Goal: Book appointment/travel/reservation

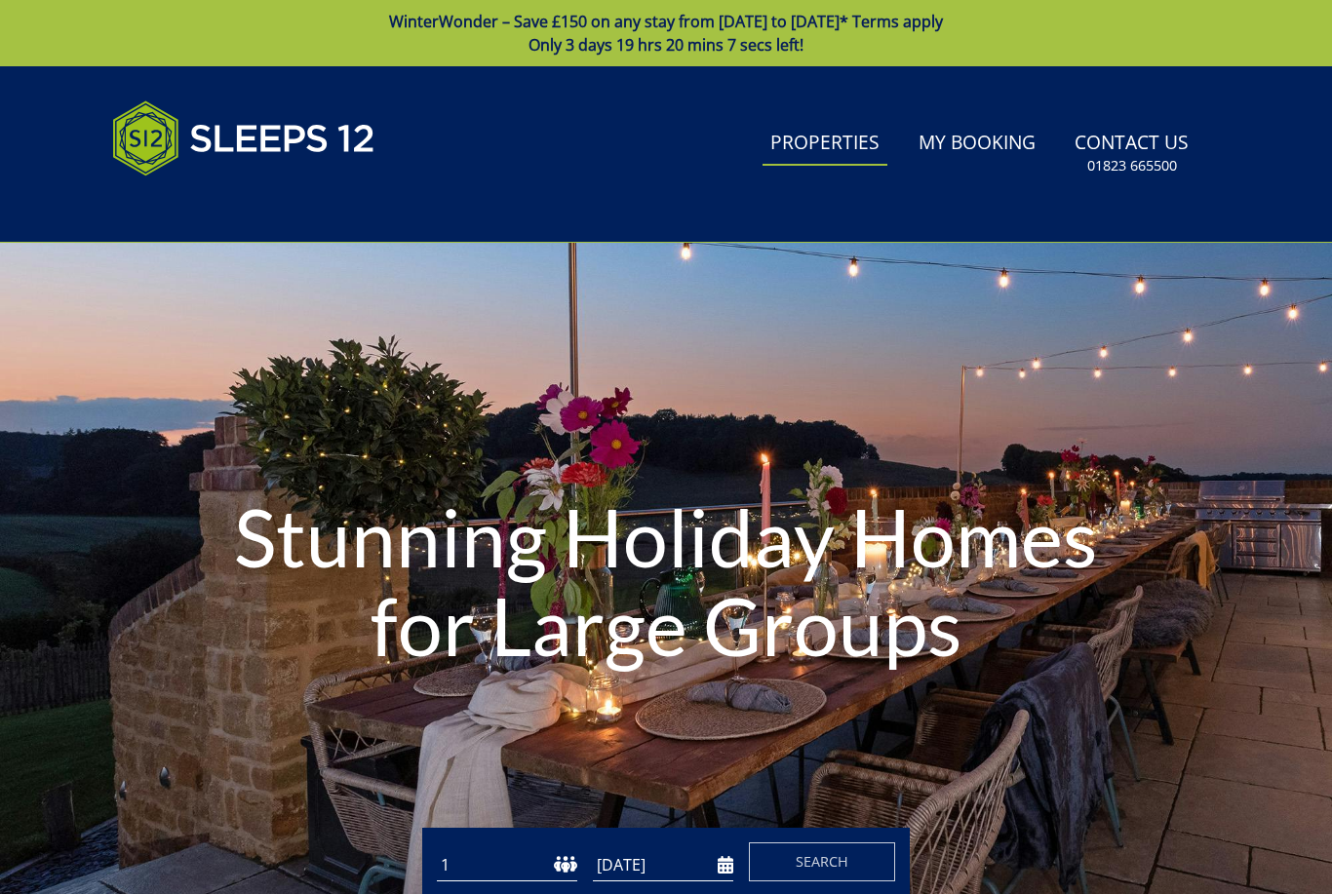
click at [851, 139] on link "Properties" at bounding box center [825, 144] width 125 height 44
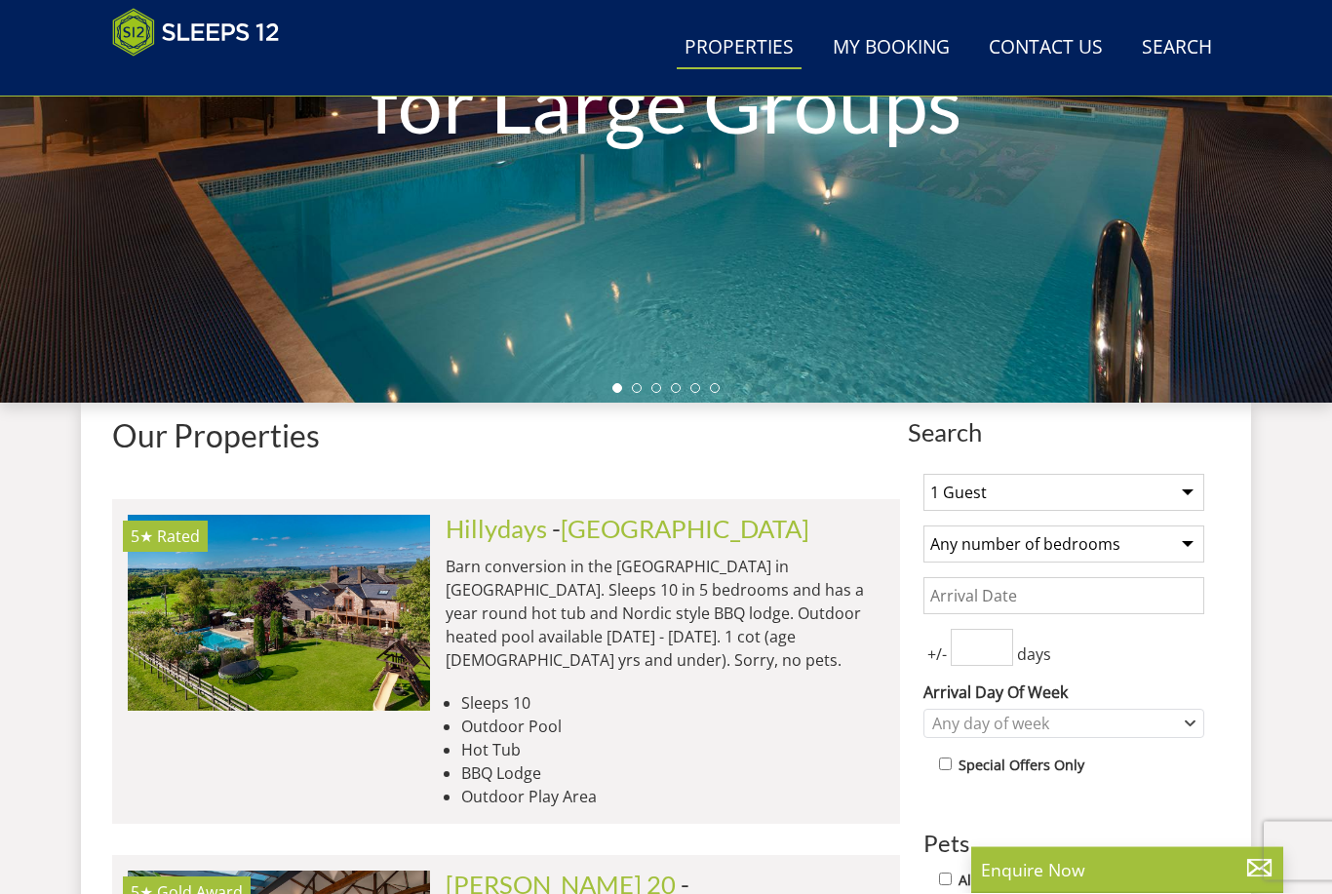
scroll to position [443, 0]
select select "10"
select select "5"
click at [1068, 609] on input "Date" at bounding box center [1064, 595] width 281 height 37
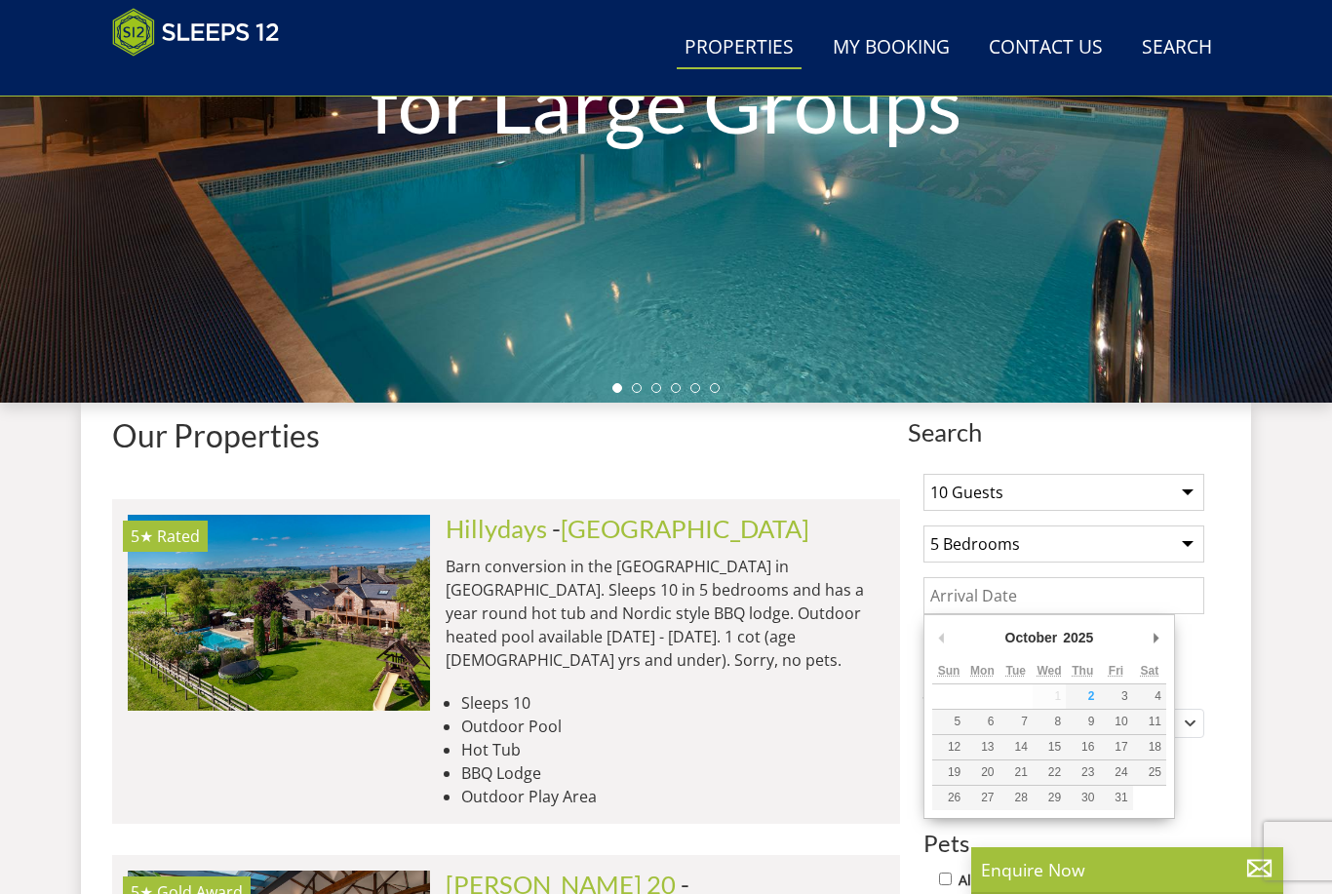
scroll to position [442, 0]
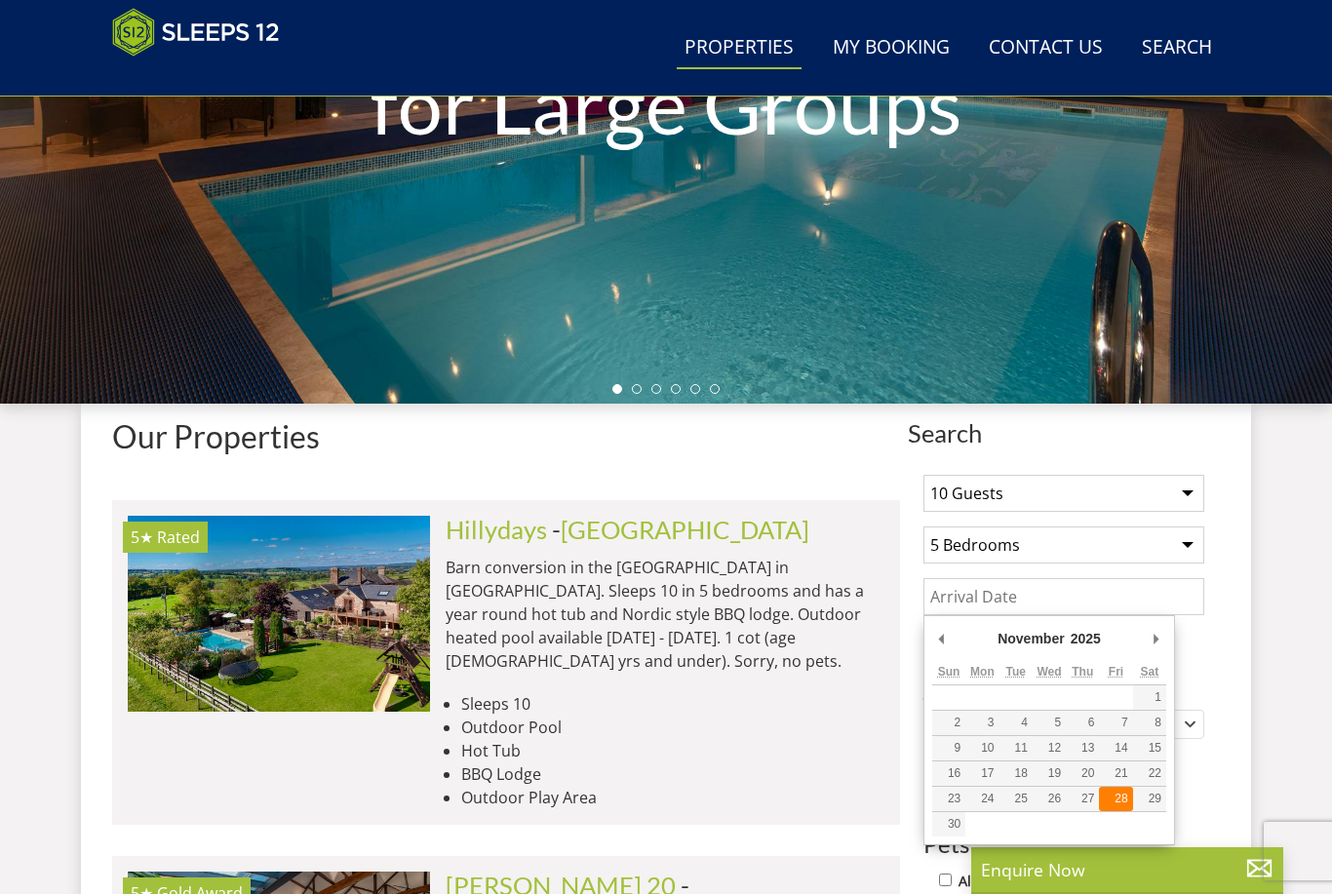
type input "[DATE]"
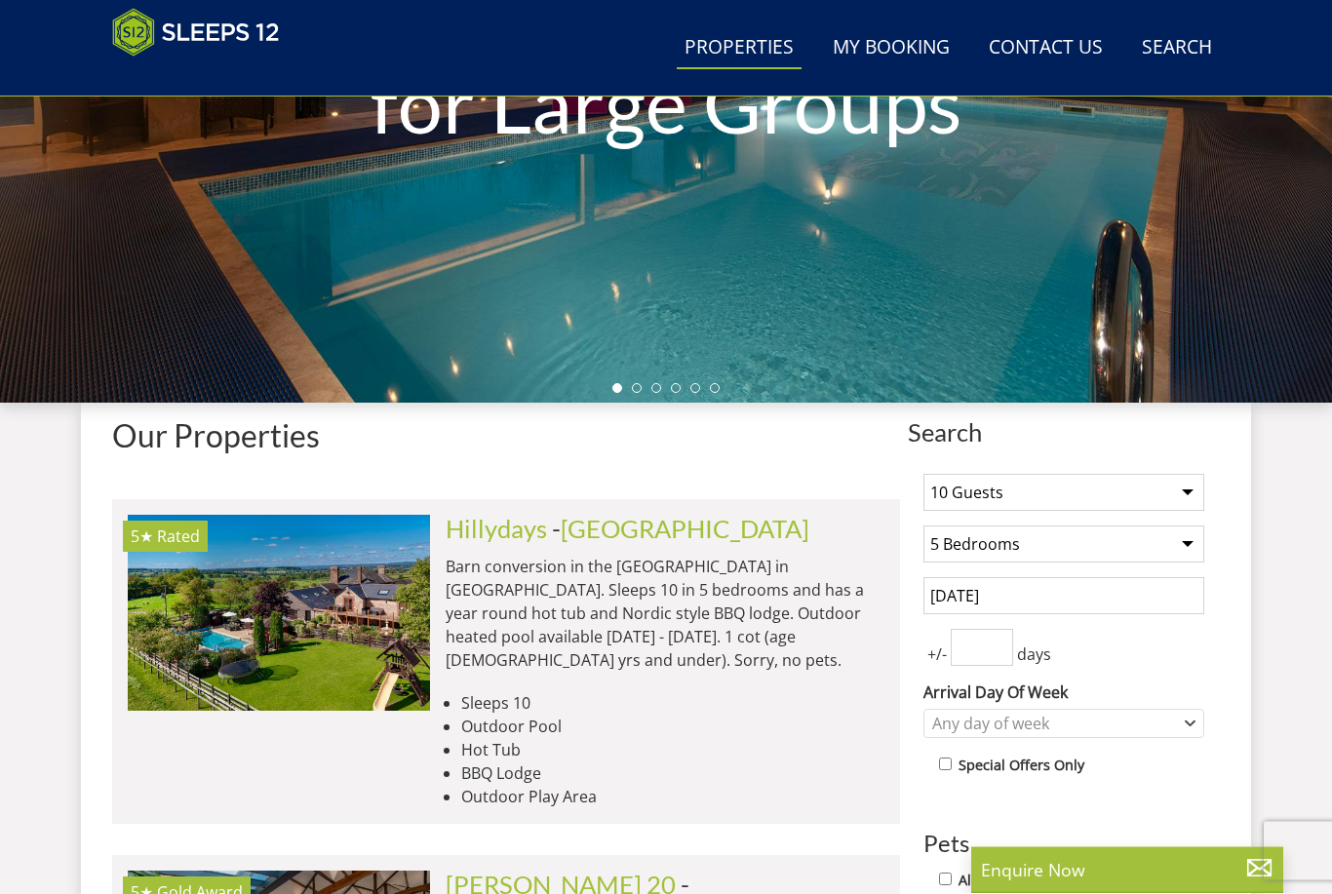
scroll to position [443, 0]
click at [1017, 722] on div "Any day of week" at bounding box center [1054, 723] width 253 height 21
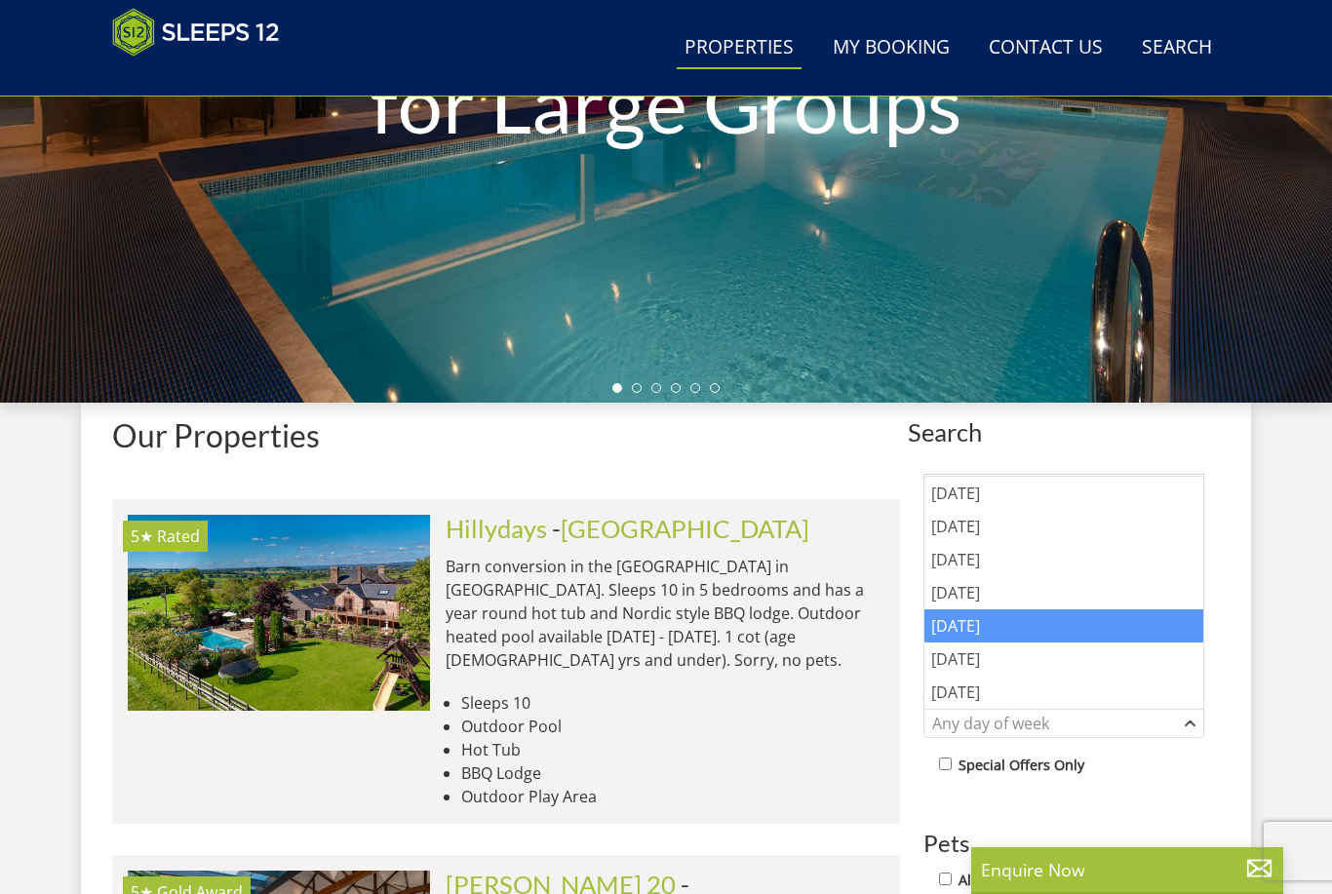
click at [1010, 635] on div "[DATE]" at bounding box center [1064, 626] width 279 height 33
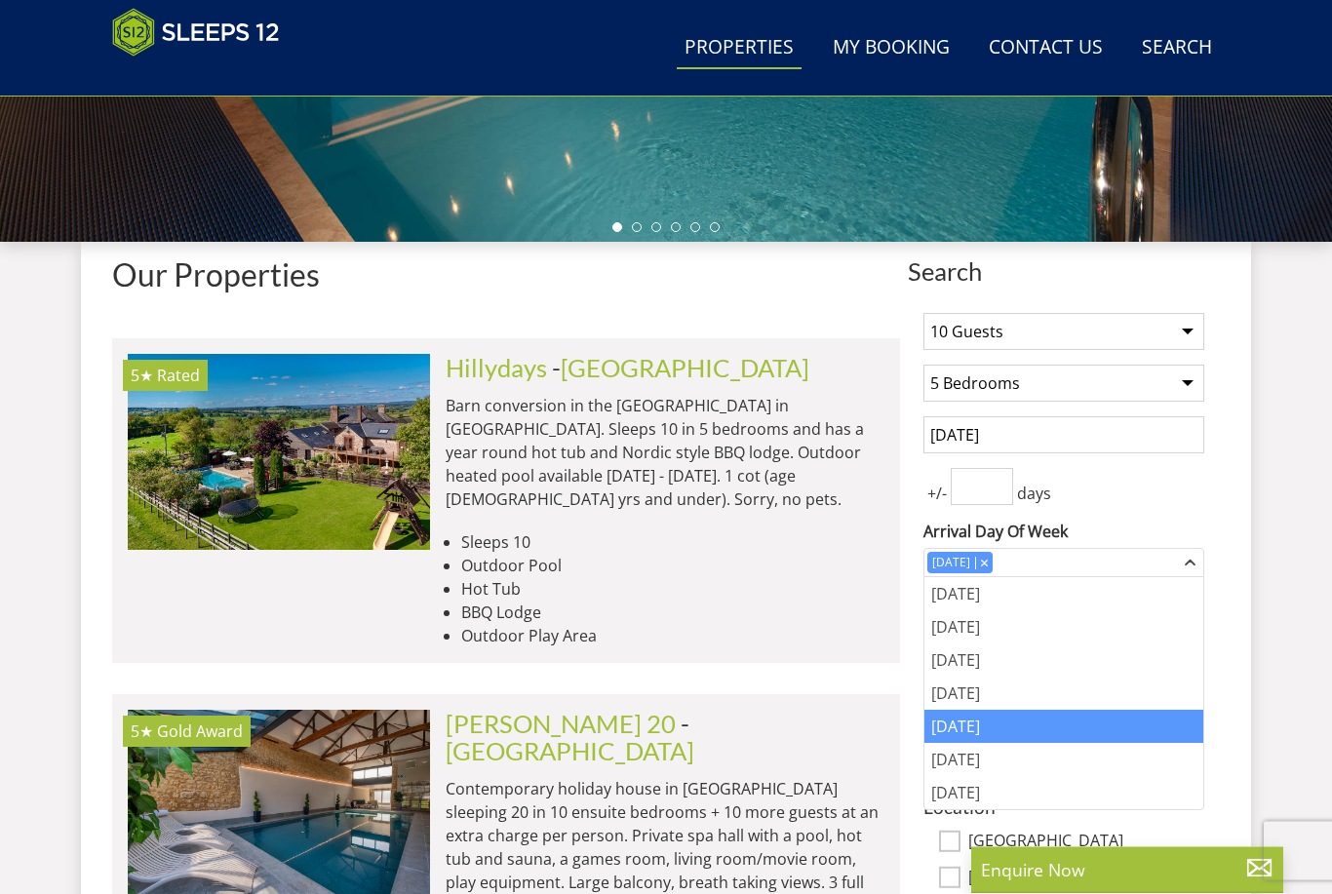
scroll to position [604, 0]
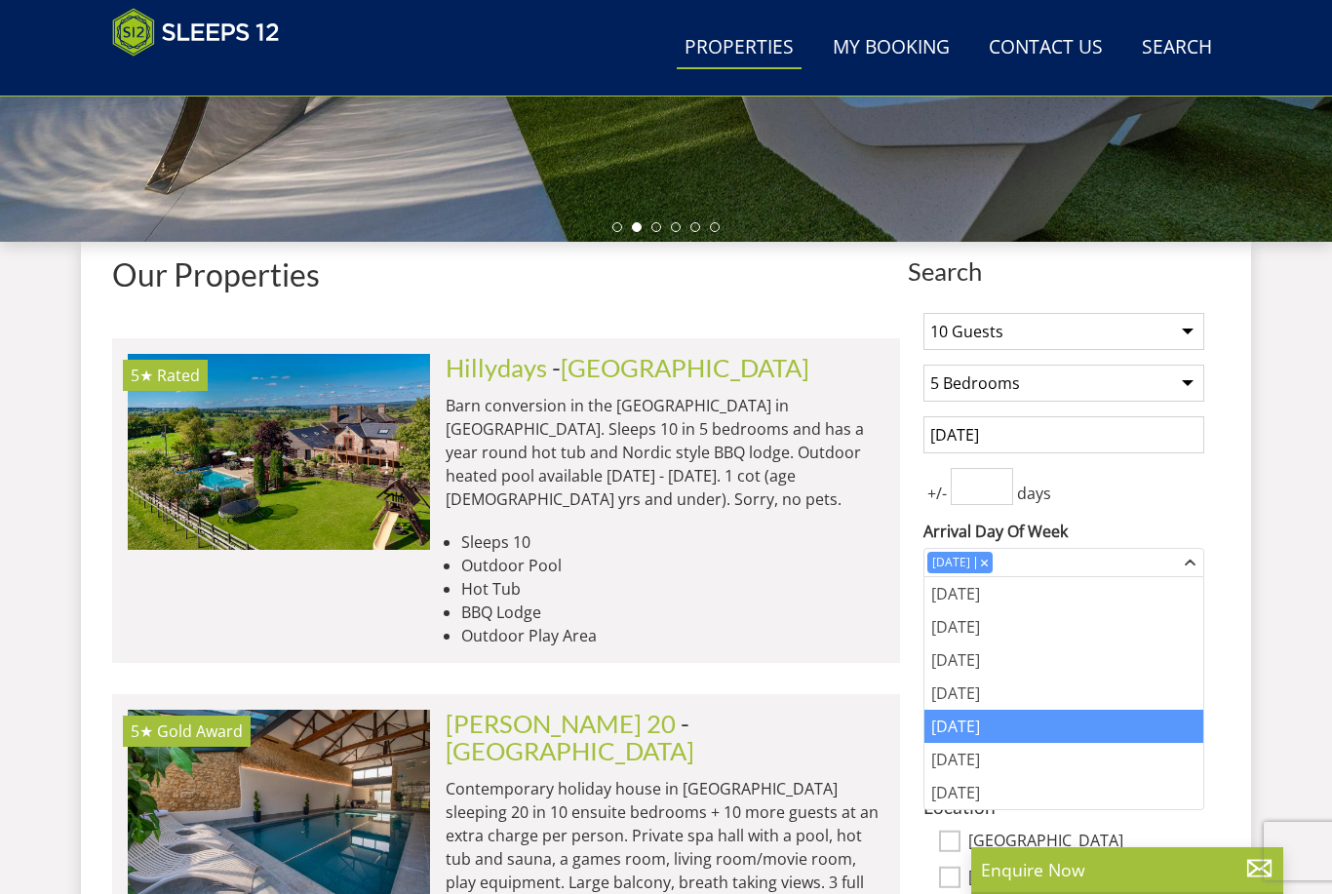
click at [1134, 879] on label "[GEOGRAPHIC_DATA]" at bounding box center [1087, 878] width 236 height 21
click at [961, 879] on input "[GEOGRAPHIC_DATA]" at bounding box center [949, 877] width 21 height 21
checkbox input "true"
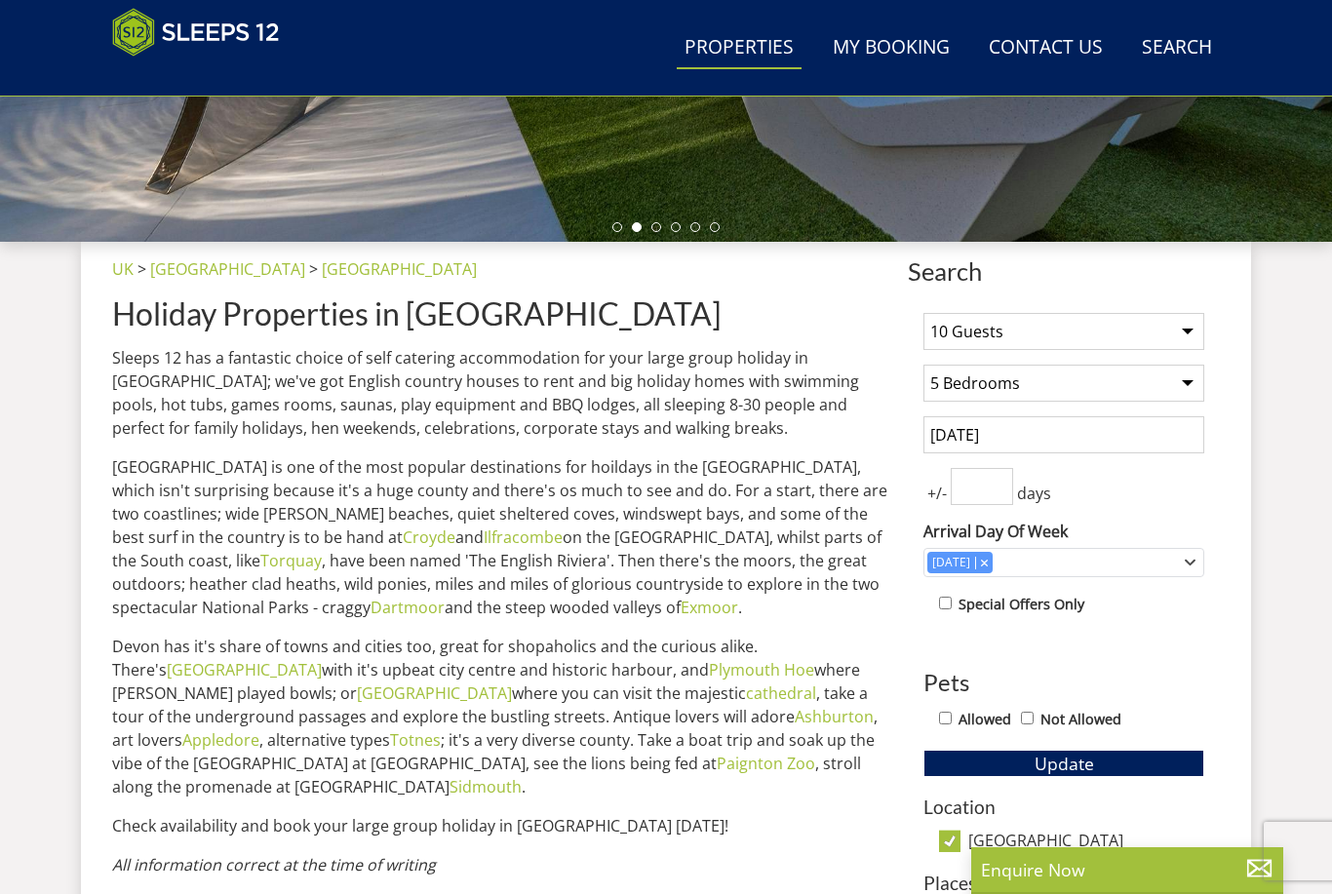
click at [959, 848] on input "[GEOGRAPHIC_DATA]" at bounding box center [949, 841] width 21 height 21
checkbox input "false"
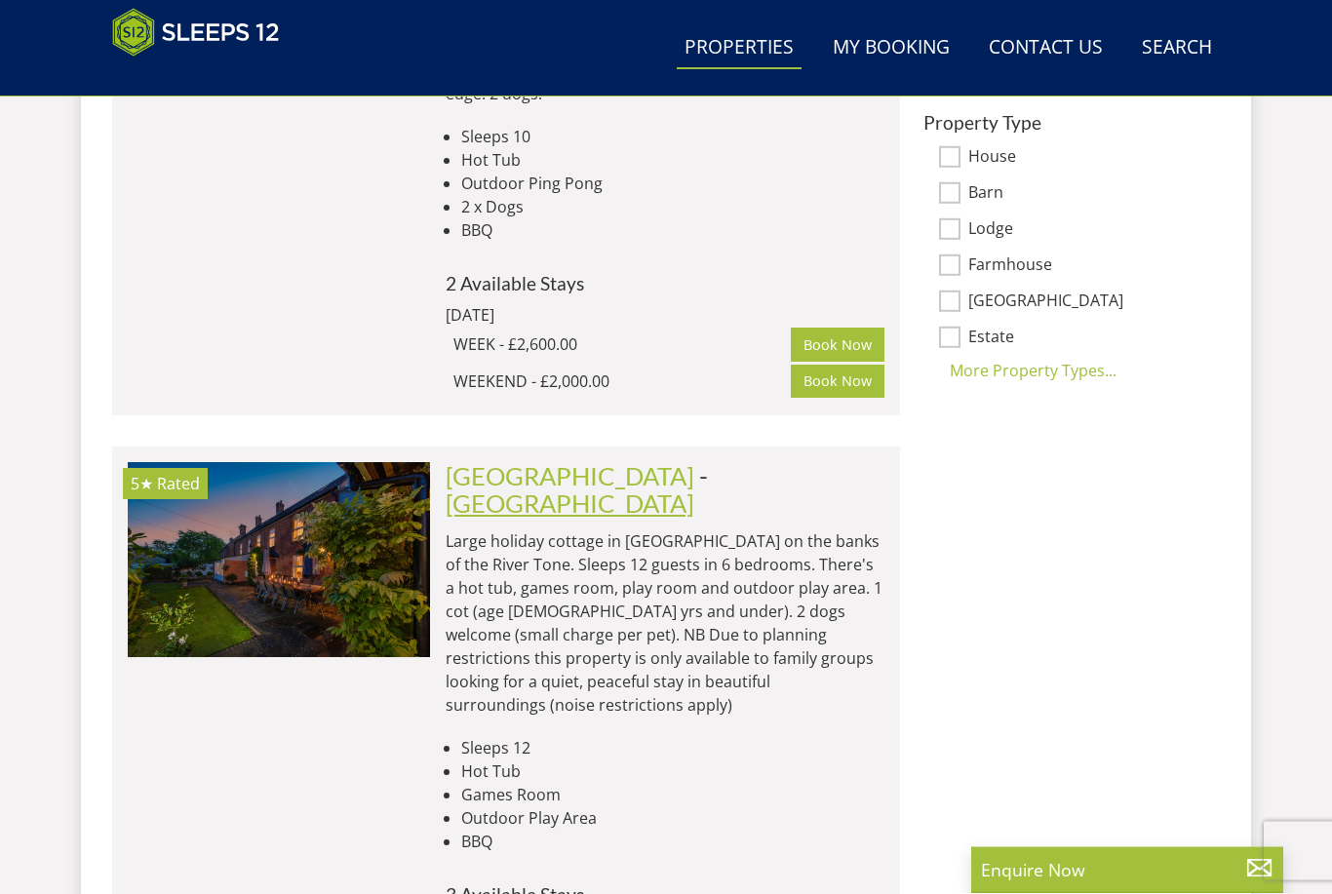
scroll to position [1523, 0]
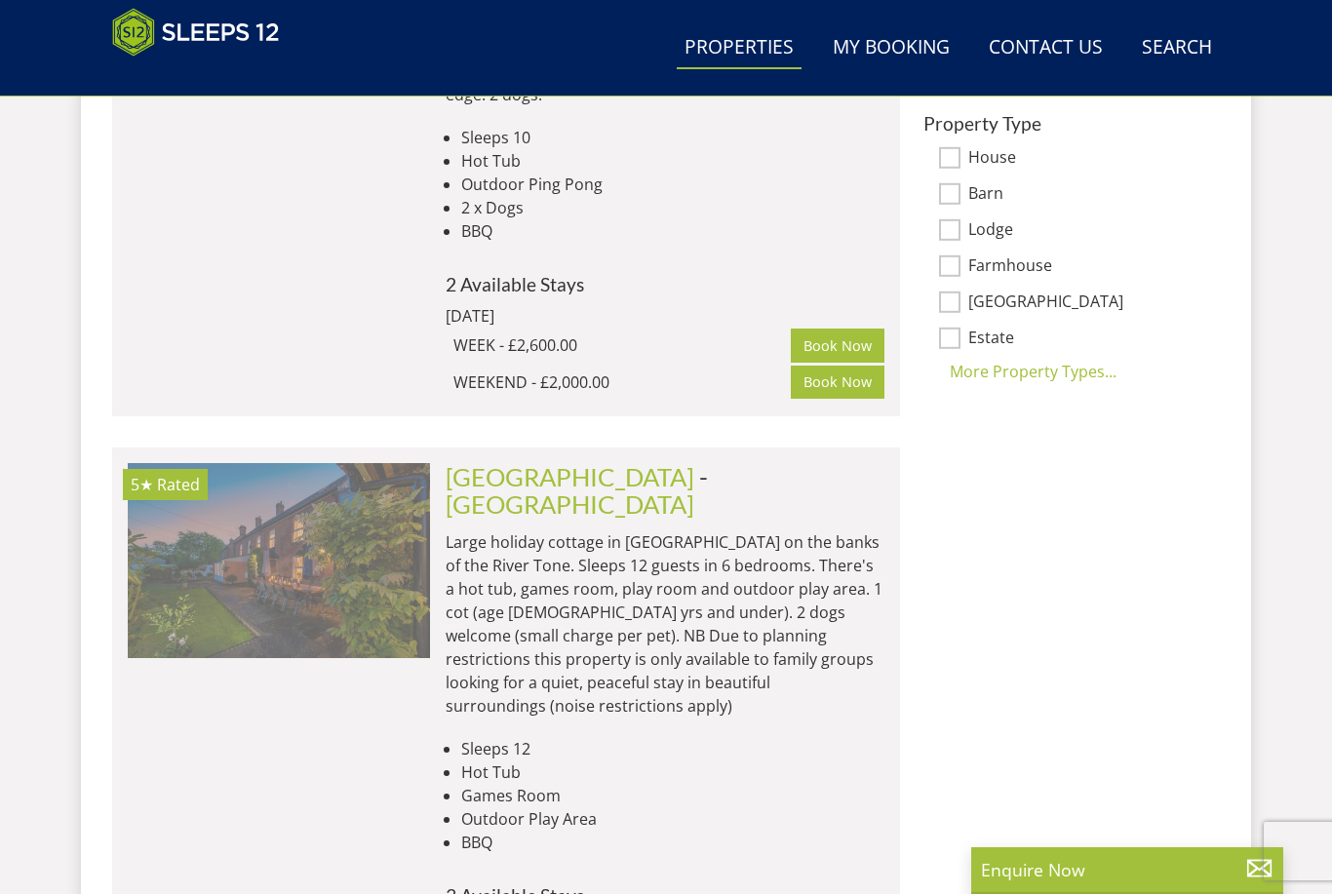
click at [397, 506] on img at bounding box center [279, 560] width 302 height 195
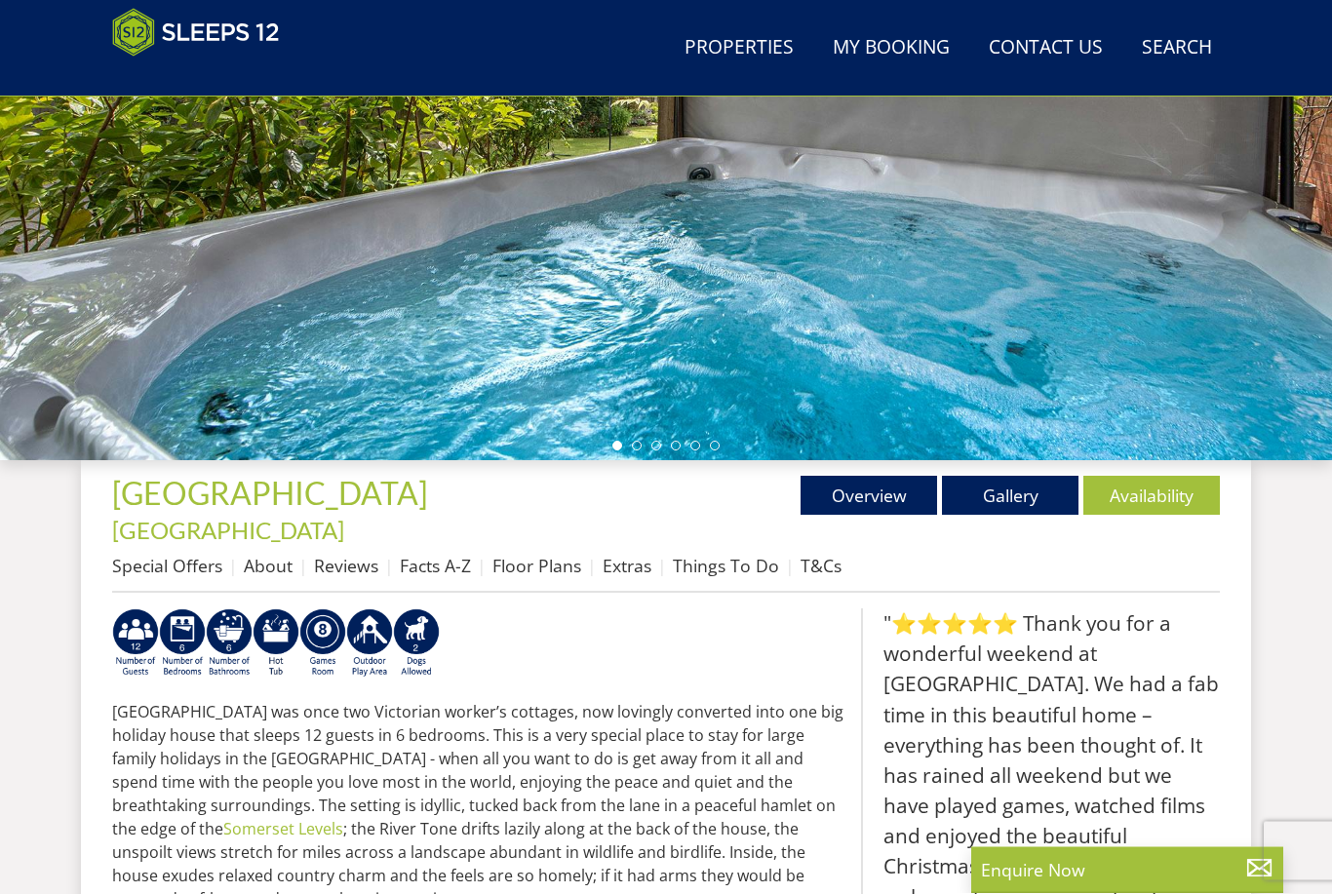
scroll to position [385, 0]
click at [1010, 498] on link "Gallery" at bounding box center [1010, 495] width 137 height 39
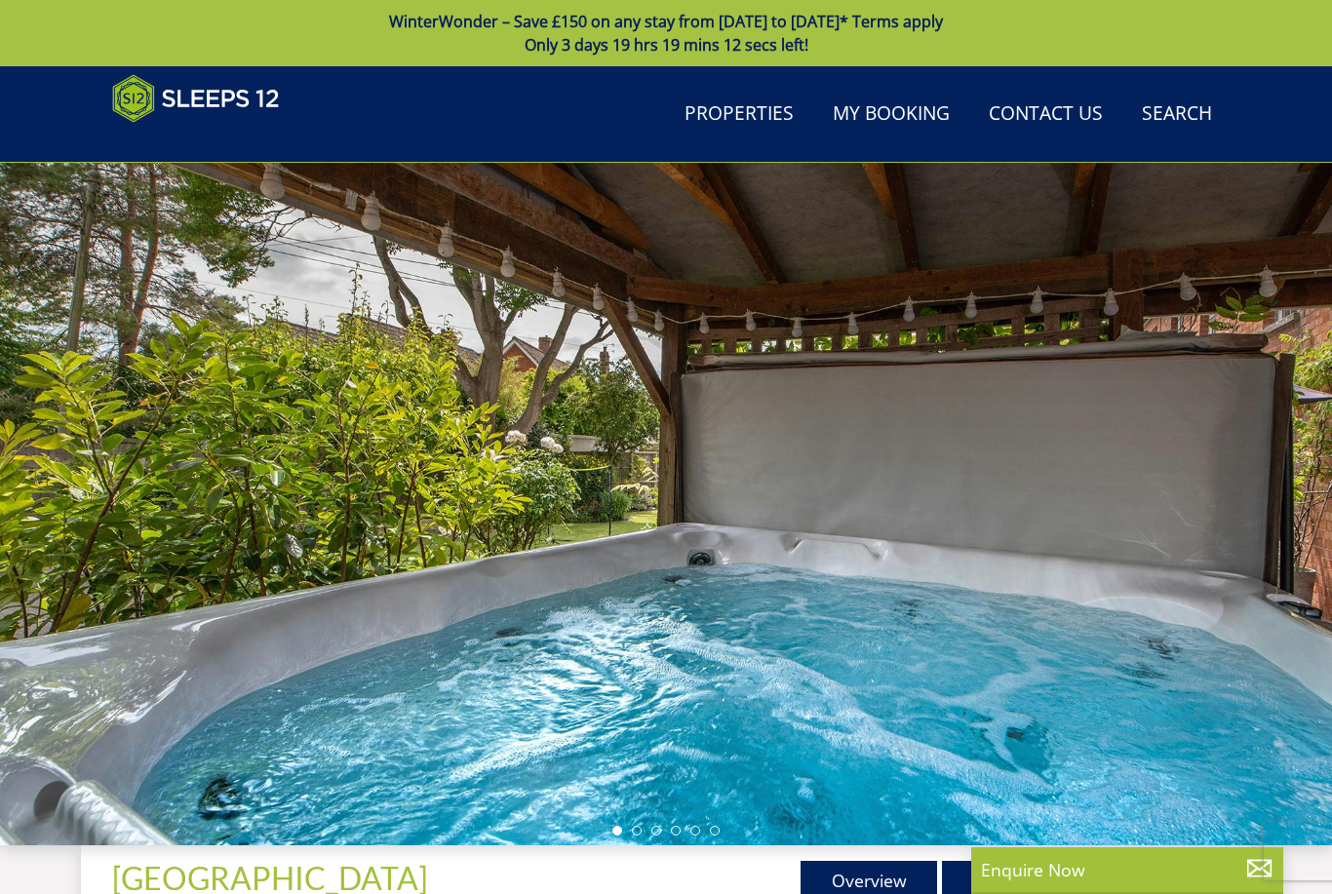
scroll to position [385, 0]
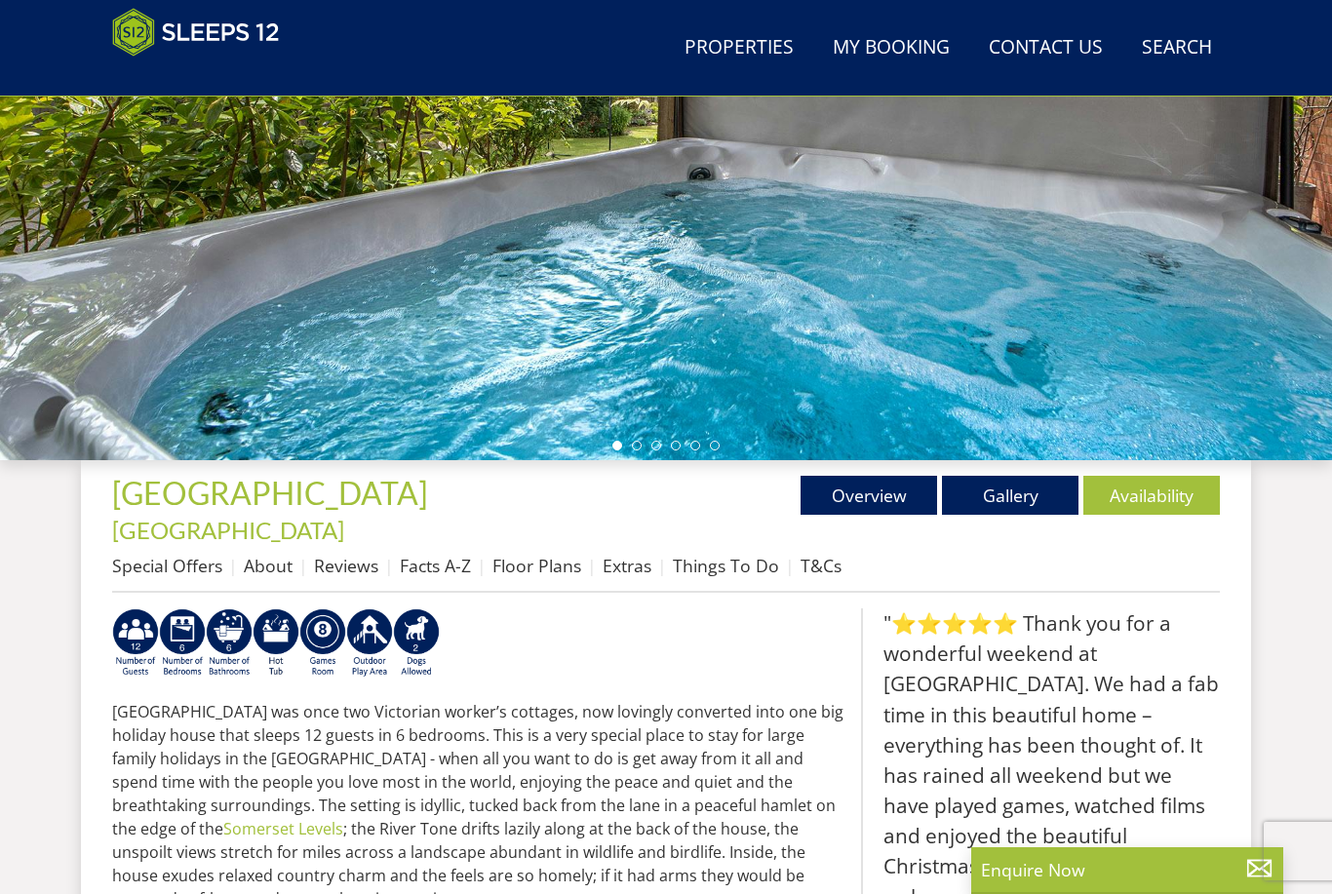
select select "10"
select select "5"
